Goal: Information Seeking & Learning: Learn about a topic

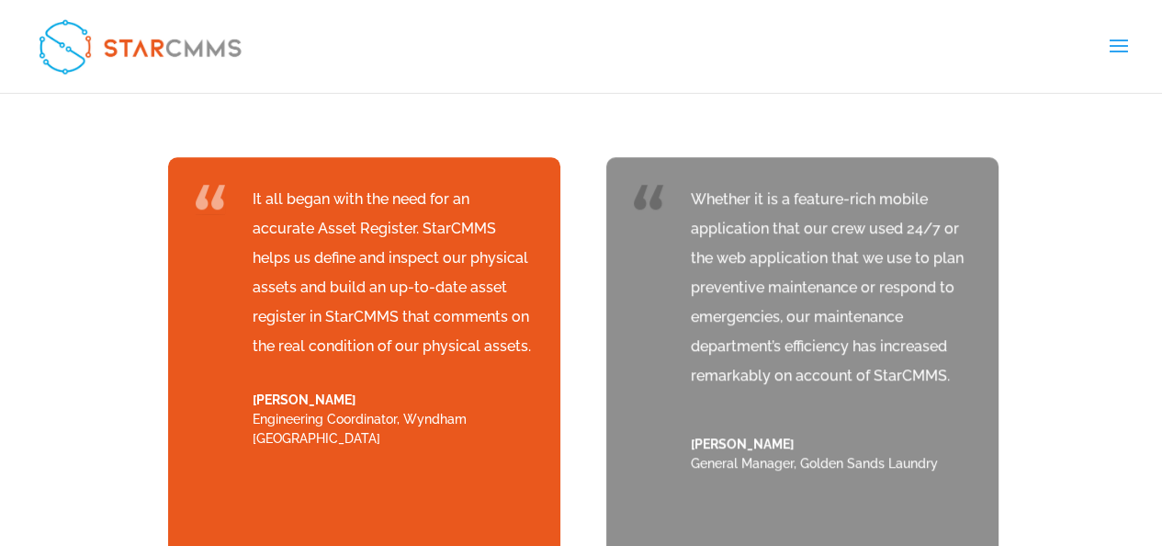
scroll to position [6981, 0]
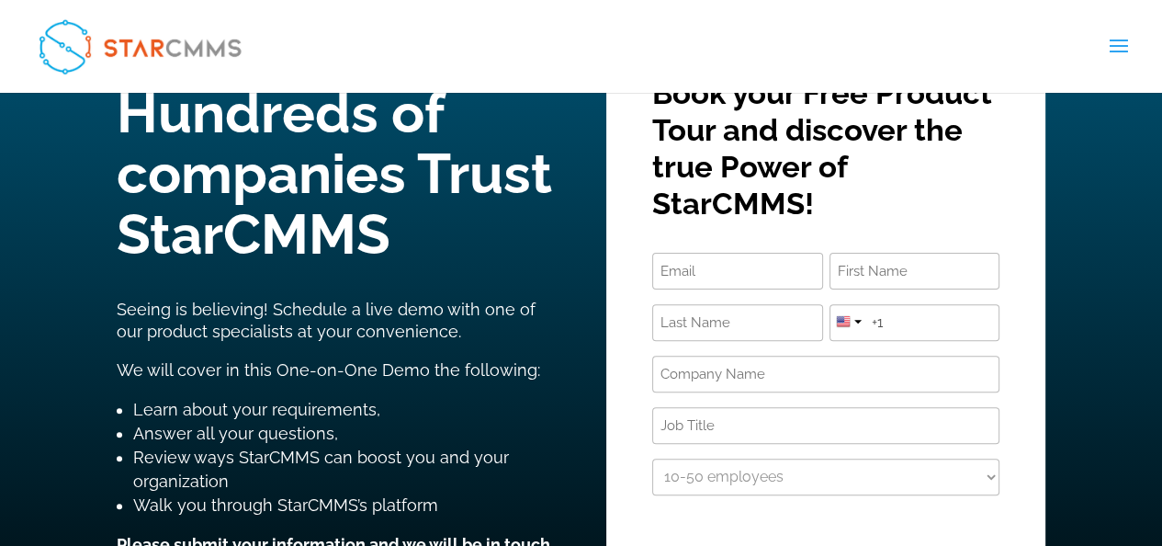
scroll to position [344, 0]
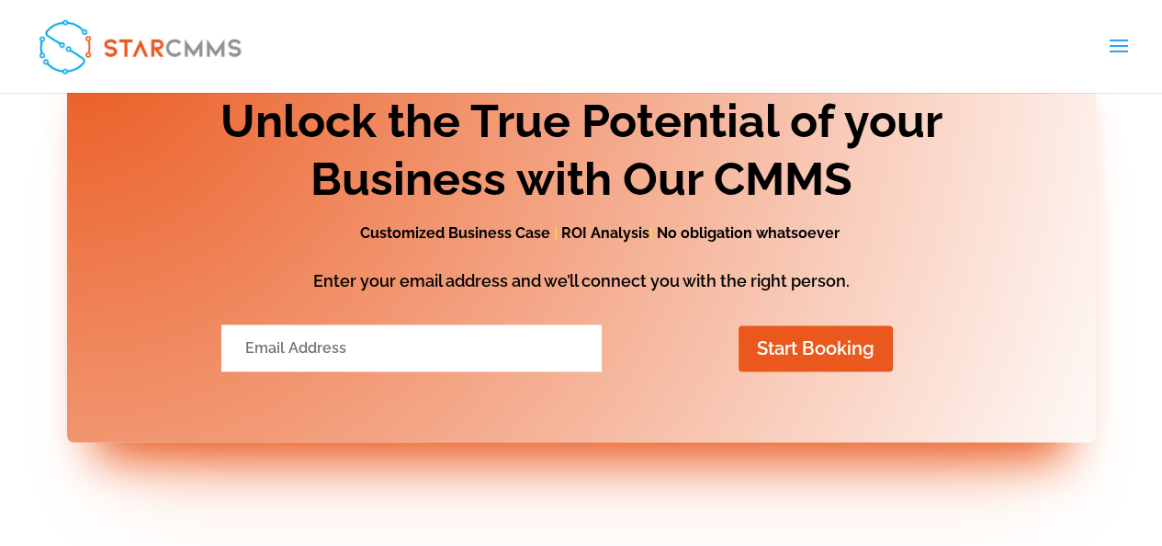
scroll to position [8682, 0]
